Goal: Task Accomplishment & Management: Manage account settings

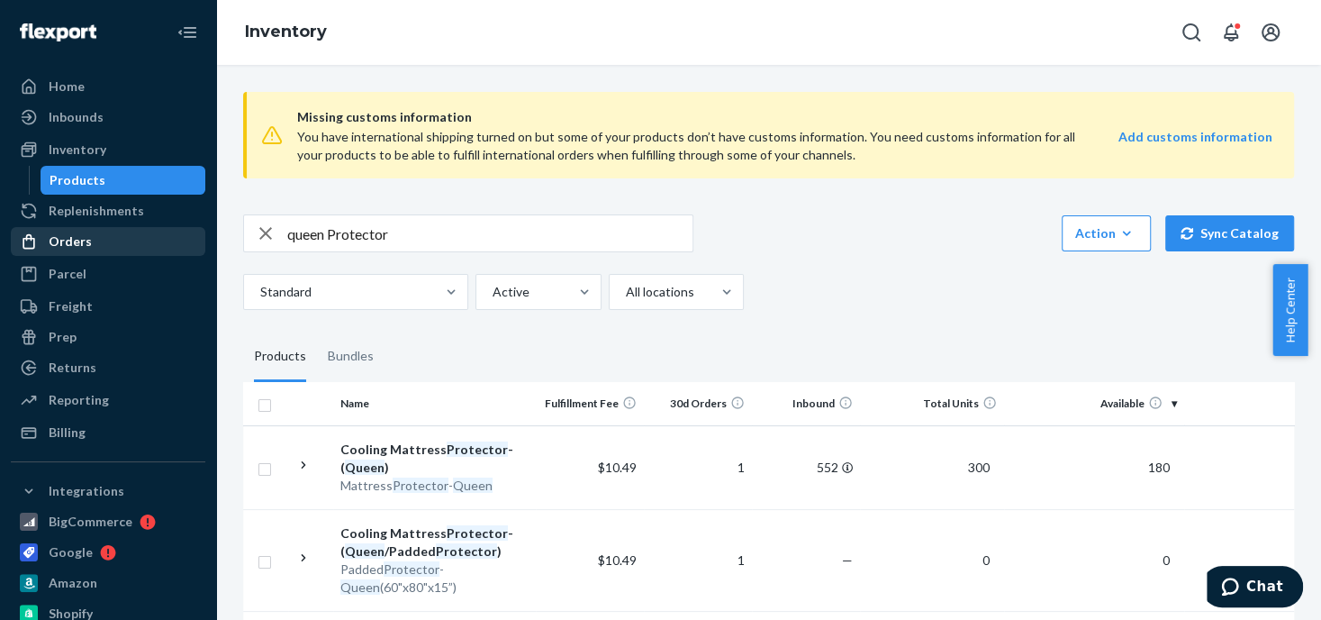
click at [266, 233] on icon "button" at bounding box center [265, 233] width 13 height 13
click at [82, 240] on div "Orders" at bounding box center [70, 241] width 43 height 18
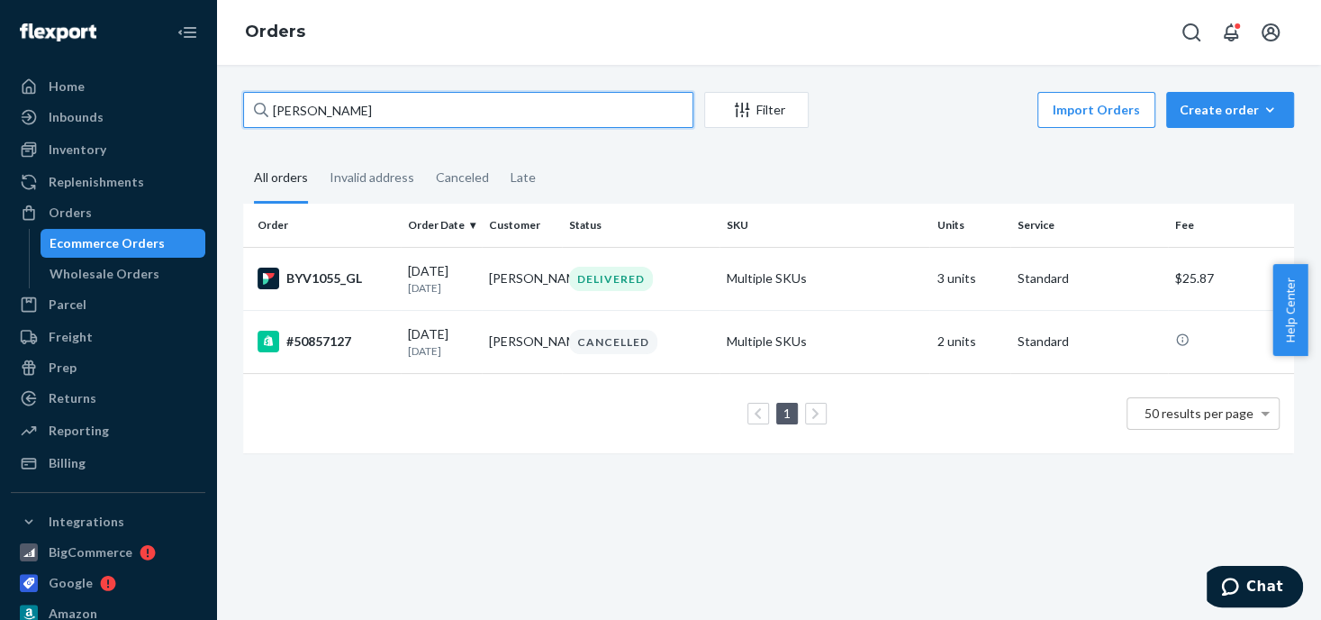
drag, startPoint x: 387, startPoint y: 114, endPoint x: 266, endPoint y: 110, distance: 121.7
click at [266, 110] on div "[PERSON_NAME]" at bounding box center [468, 110] width 450 height 36
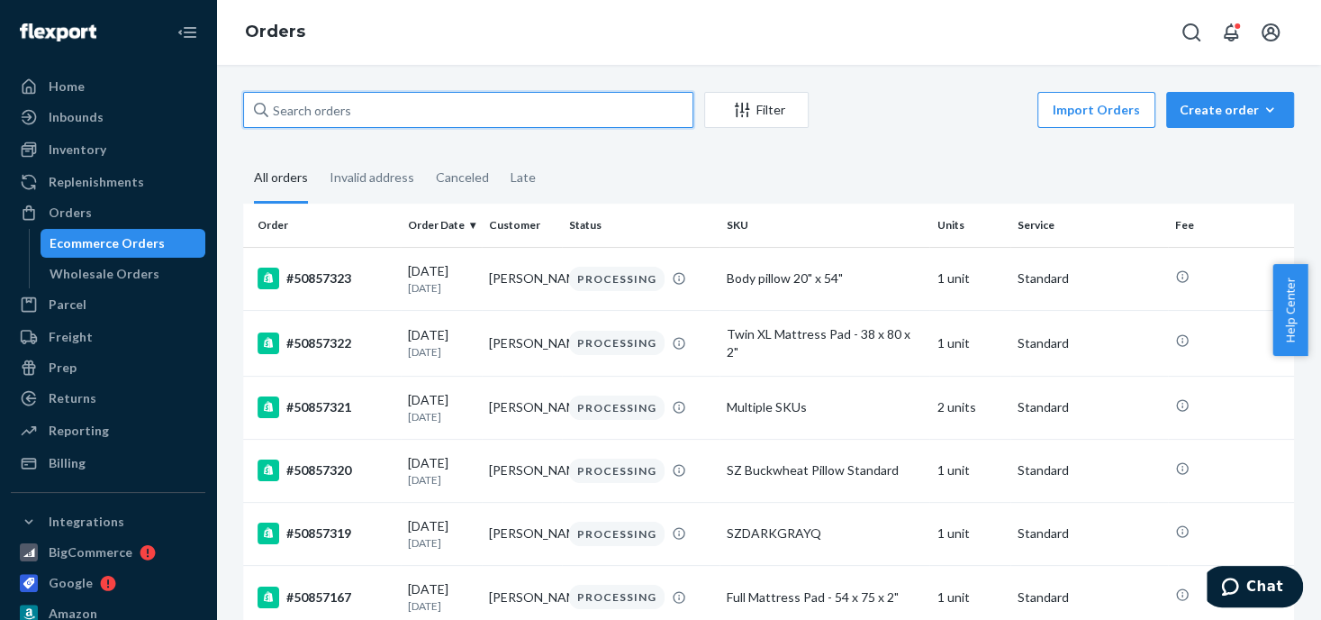
paste input "50857159"
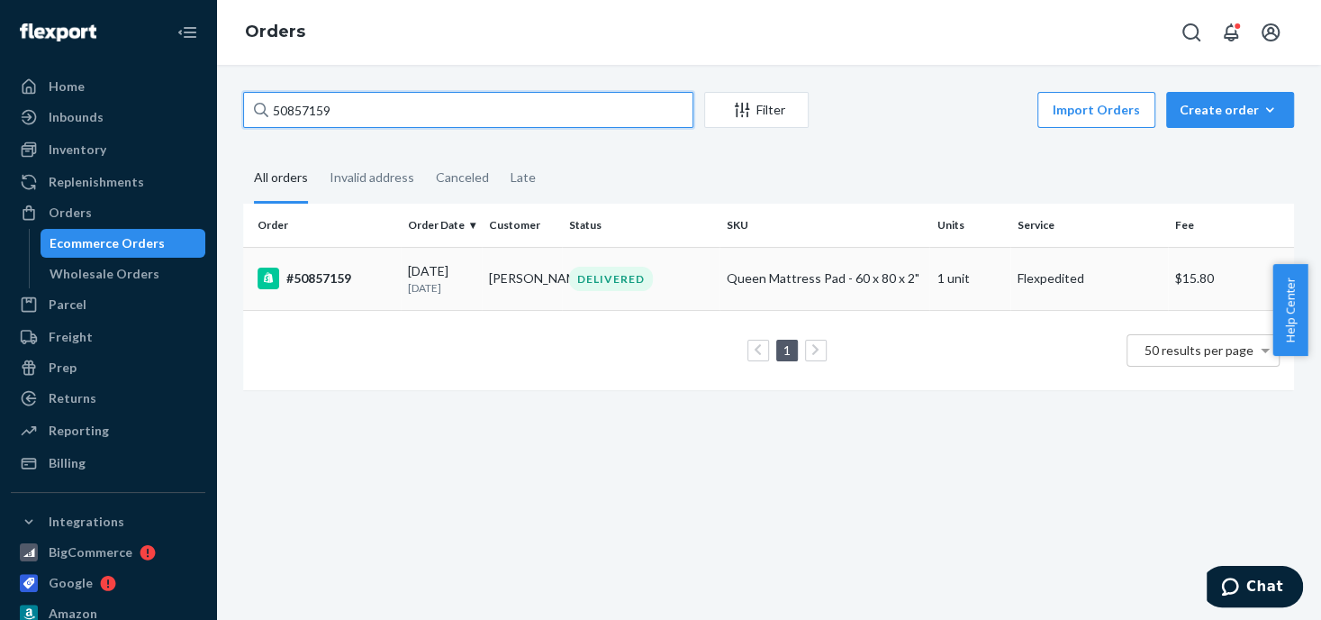
type input "50857159"
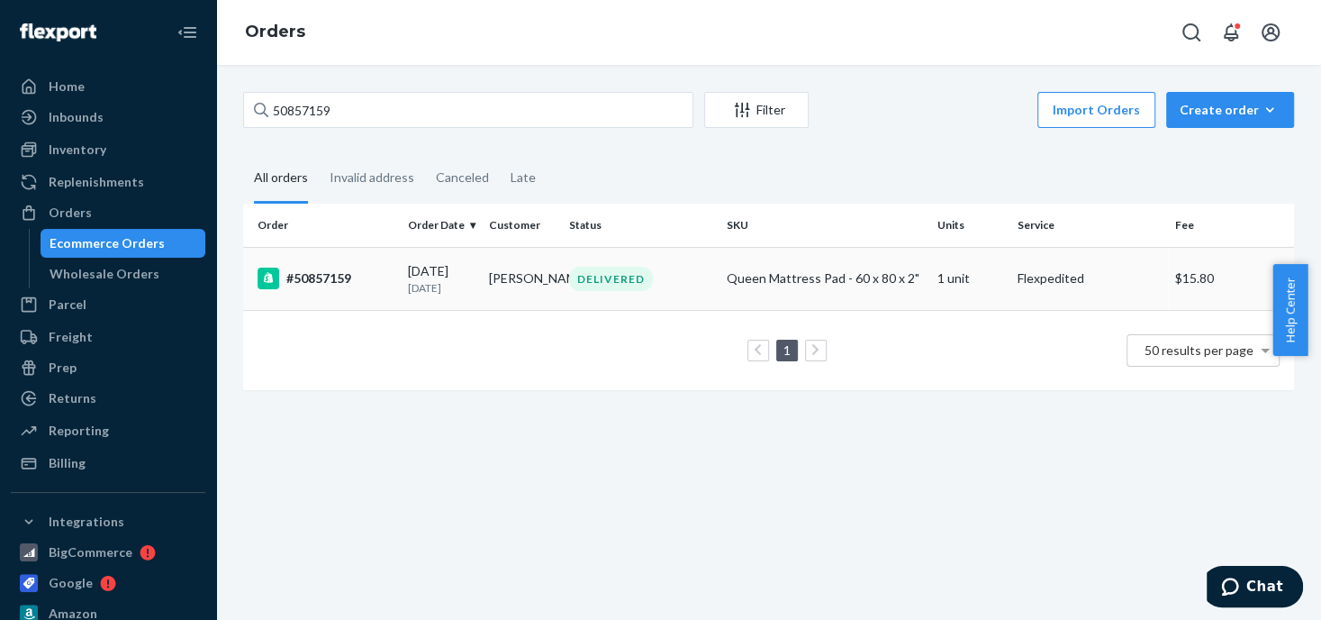
click at [588, 275] on div "DELIVERED" at bounding box center [611, 279] width 84 height 24
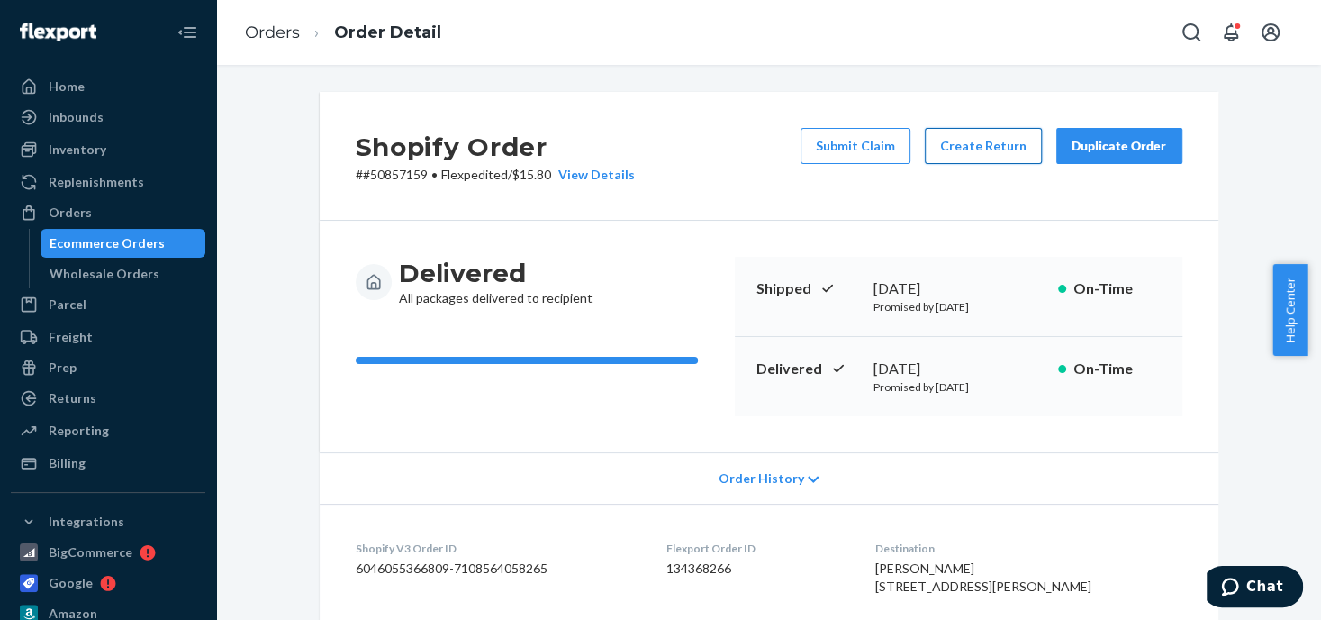
click at [980, 148] on button "Create Return" at bounding box center [983, 146] width 117 height 36
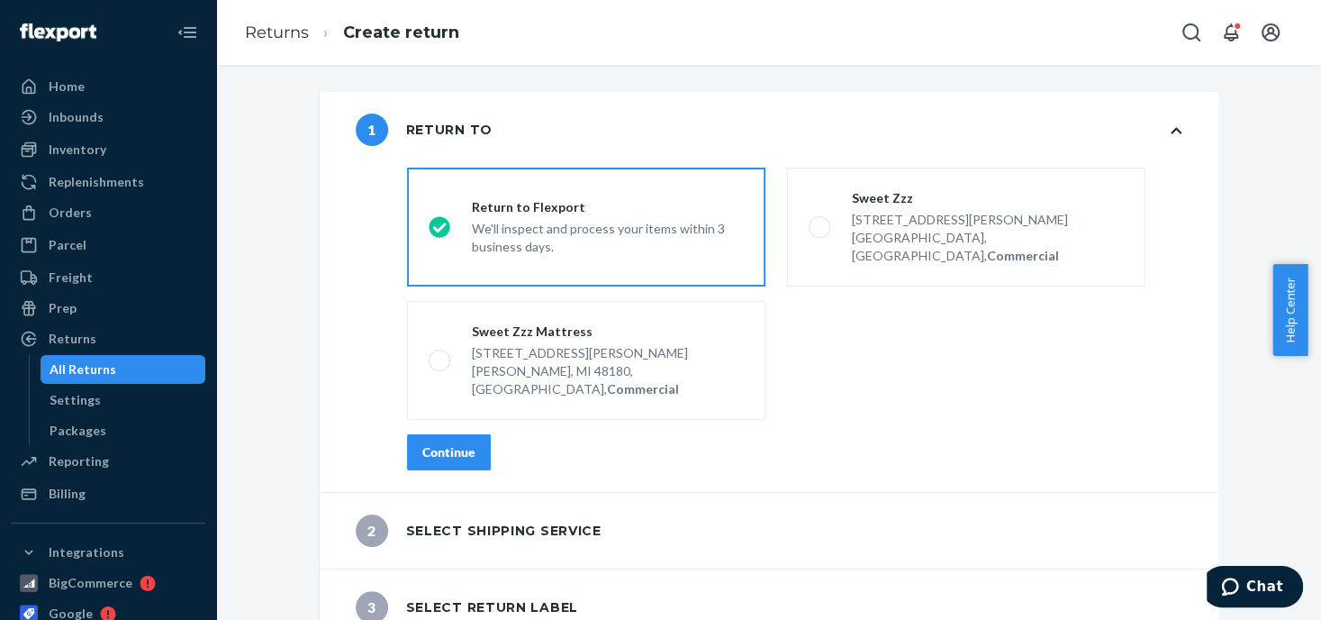
click at [504, 218] on div "We'll inspect and process your items within 3 business days." at bounding box center [608, 236] width 272 height 40
click at [440, 222] on input "Return to Flexport We'll inspect and process your items within 3 business days." at bounding box center [435, 228] width 12 height 12
click at [456, 443] on div "Continue" at bounding box center [448, 452] width 53 height 18
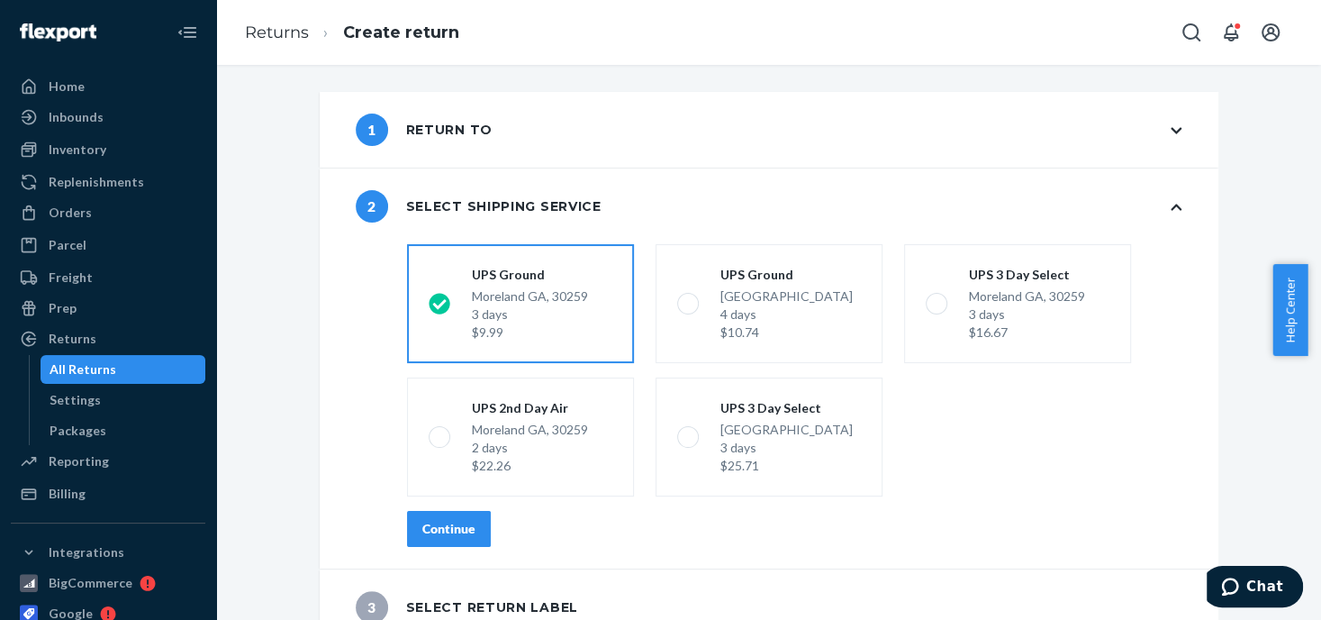
click at [543, 313] on div "3 days" at bounding box center [530, 314] width 116 height 18
click at [440, 310] on input "UPS [GEOGRAPHIC_DATA][PERSON_NAME] 3 days $9.99" at bounding box center [435, 304] width 12 height 12
click at [447, 522] on div "Continue" at bounding box center [448, 529] width 53 height 18
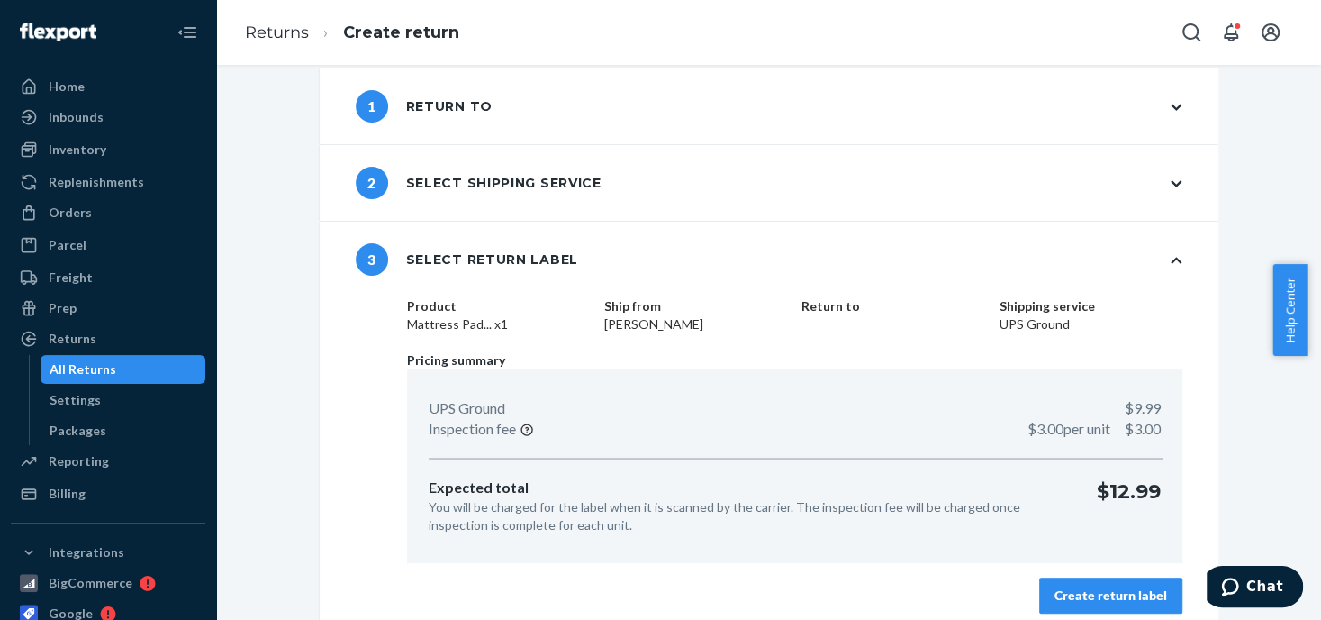
scroll to position [37, 0]
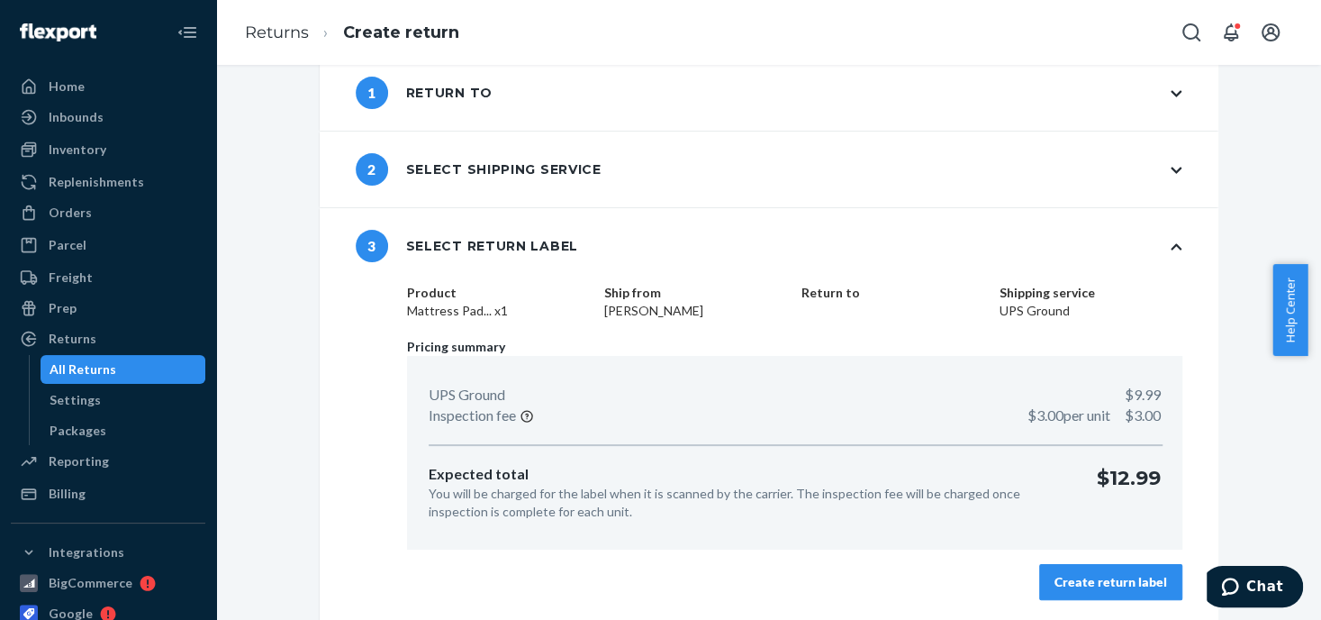
click at [1069, 569] on button "Create return label" at bounding box center [1111, 582] width 143 height 36
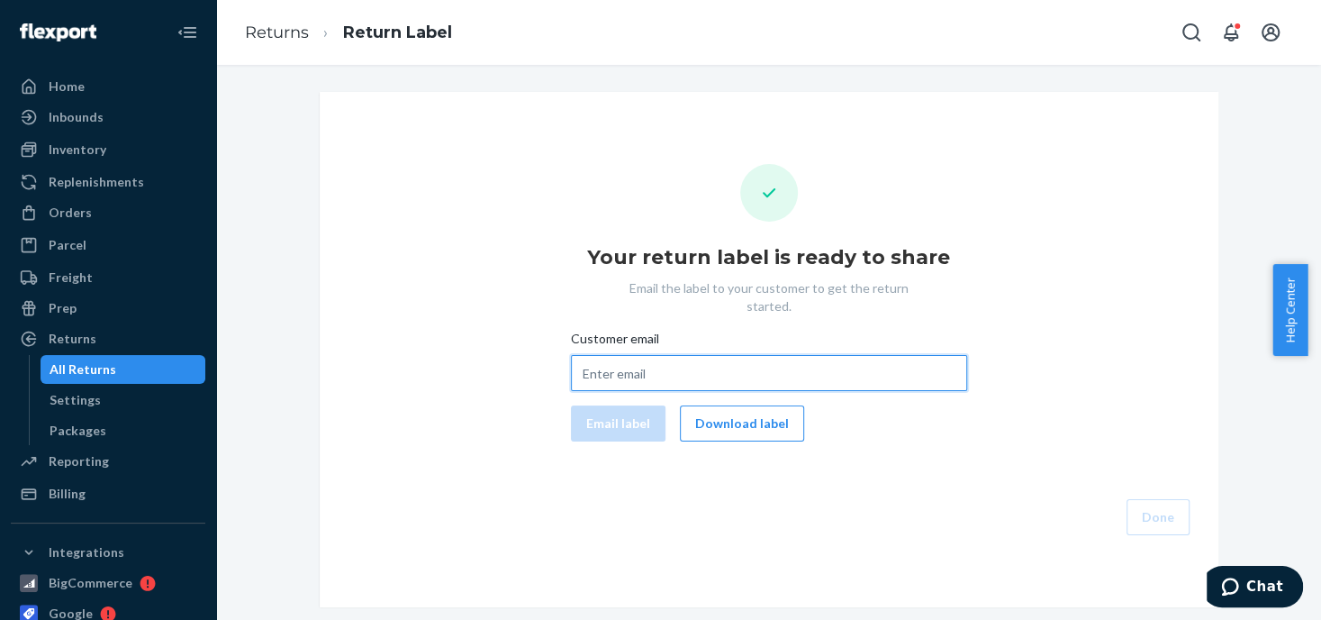
click at [587, 355] on input "Customer email" at bounding box center [769, 373] width 396 height 36
paste input "[EMAIL_ADDRESS][DOMAIN_NAME]"
type input "[EMAIL_ADDRESS][DOMAIN_NAME]"
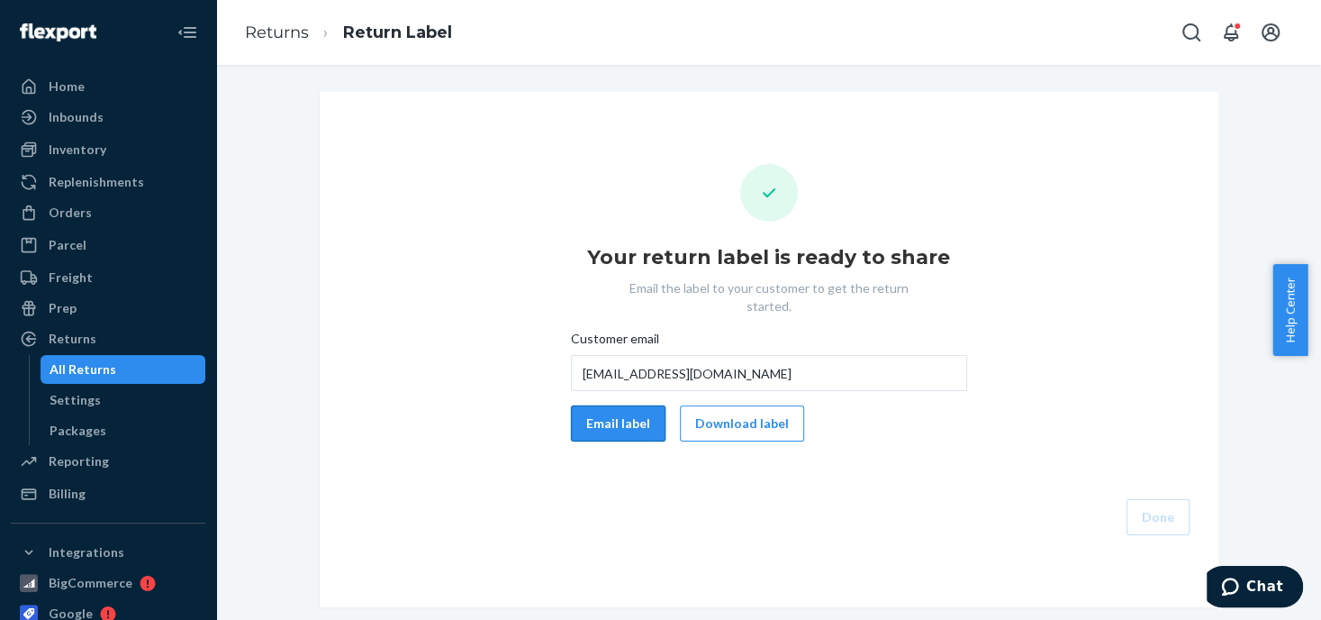
click at [585, 405] on button "Email label" at bounding box center [618, 423] width 95 height 36
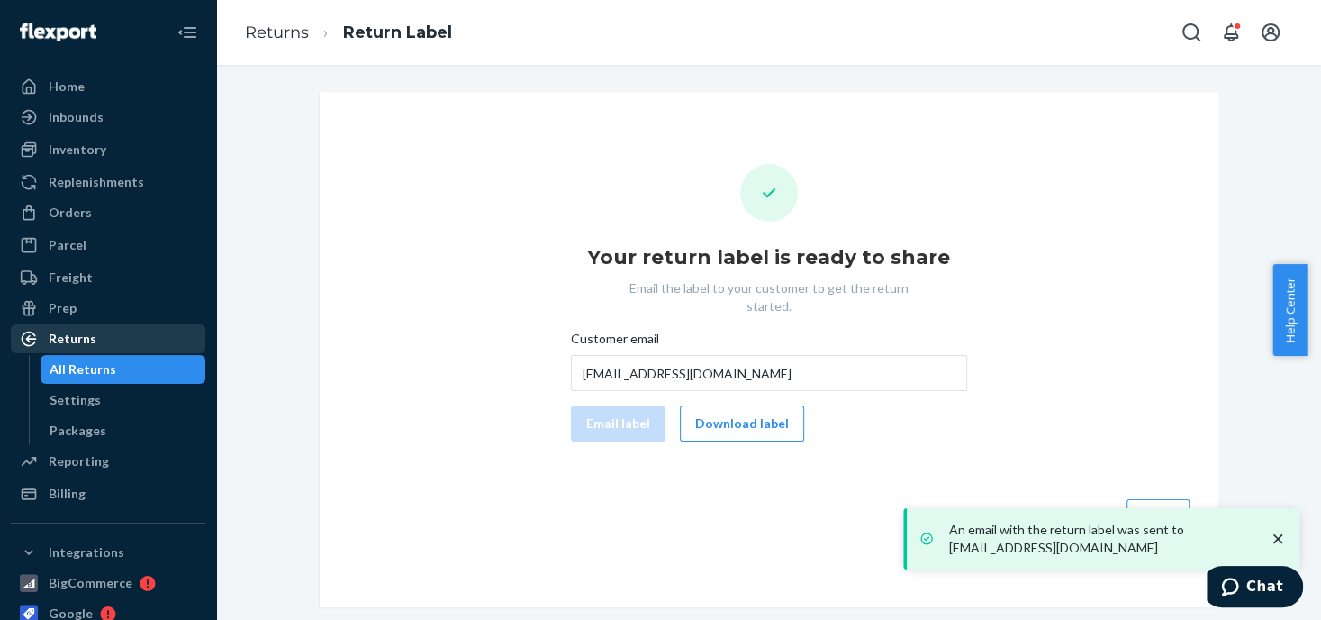
click at [79, 337] on div "Returns" at bounding box center [73, 339] width 48 height 18
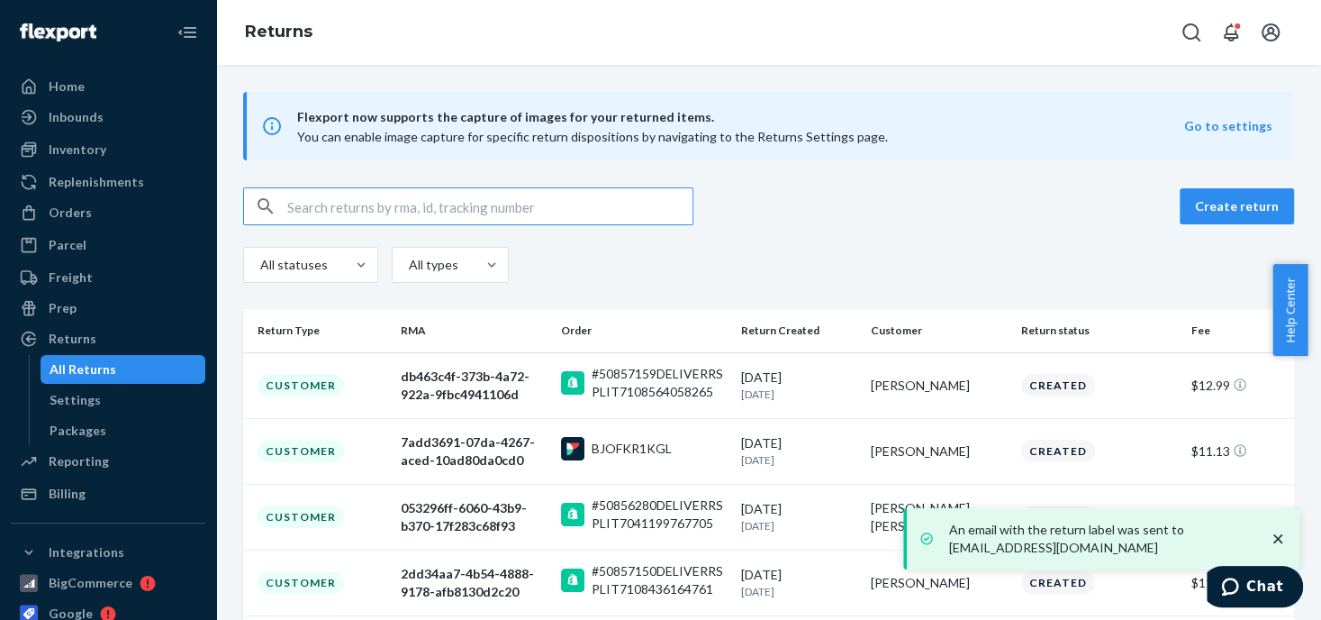
click at [339, 204] on input "text" at bounding box center [489, 206] width 405 height 36
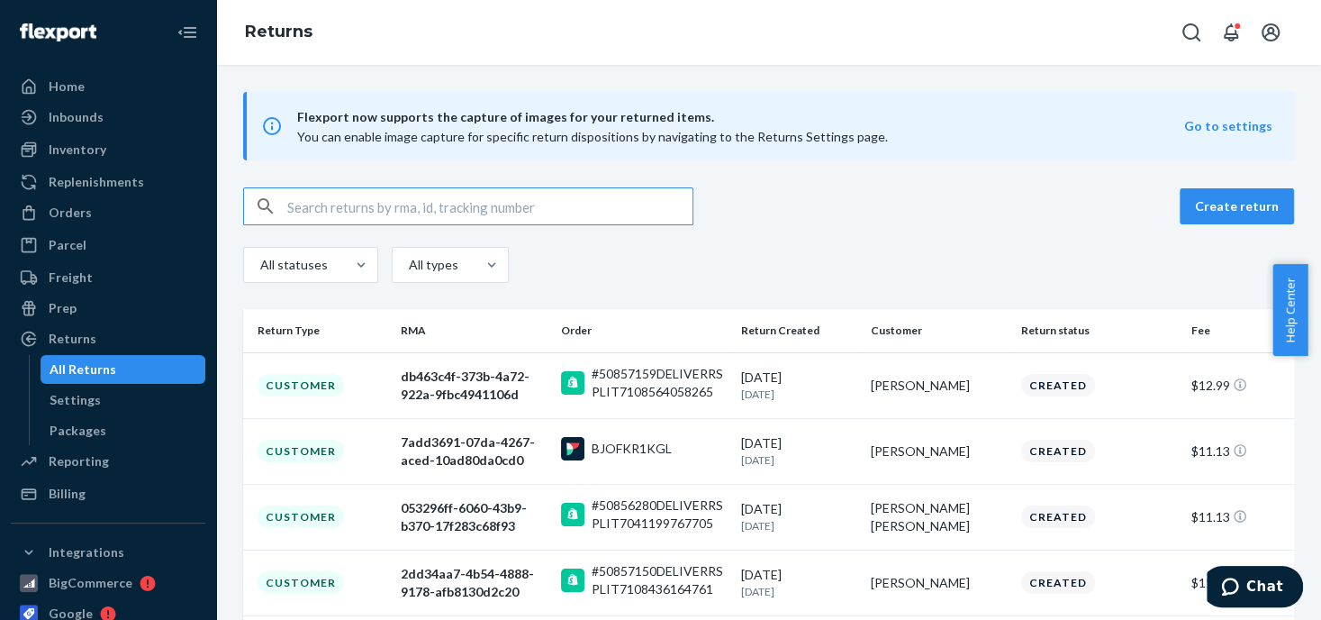
drag, startPoint x: 339, startPoint y: 204, endPoint x: 357, endPoint y: 204, distance: 18.0
type input "[PERSON_NAME]"
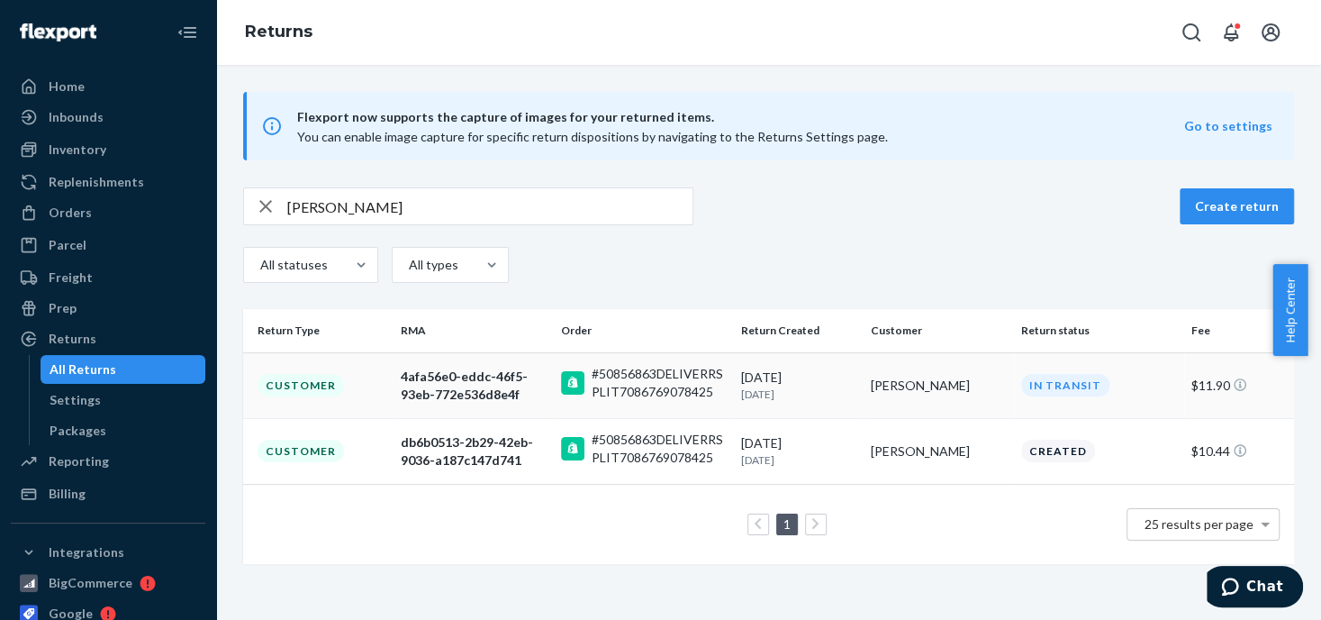
click at [671, 380] on div "#50856863DELIVERRSPLIT7086769078425" at bounding box center [659, 383] width 135 height 36
